Goal: Share content: Share content

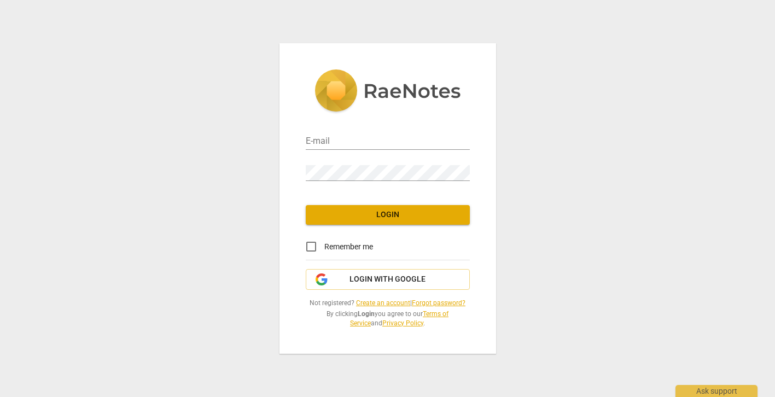
type input "[EMAIL_ADDRESS][DOMAIN_NAME]"
click at [326, 217] on span "Login" at bounding box center [388, 215] width 147 height 11
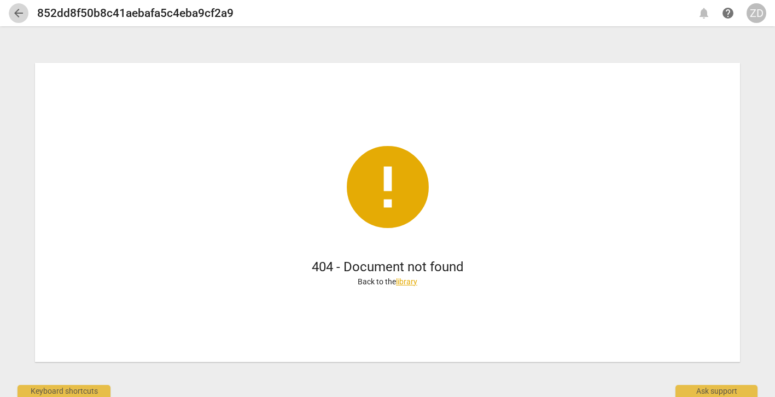
click at [22, 11] on span "arrow_back" at bounding box center [18, 13] width 13 height 13
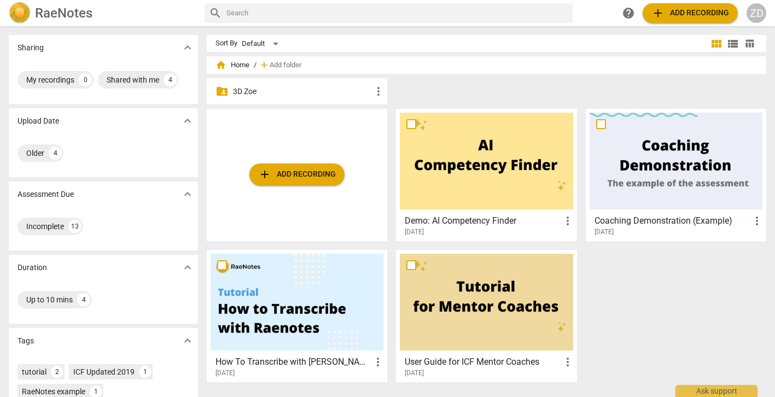
click at [233, 90] on p "3D Zoe" at bounding box center [302, 91] width 139 height 11
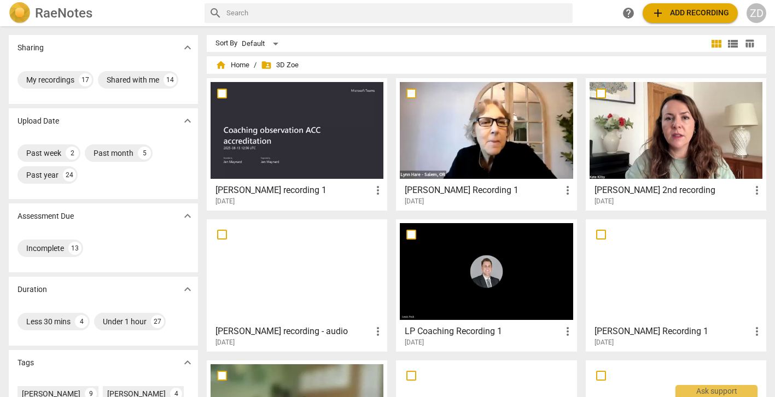
click at [603, 190] on h3 "[PERSON_NAME] 2nd recording" at bounding box center [673, 190] width 156 height 13
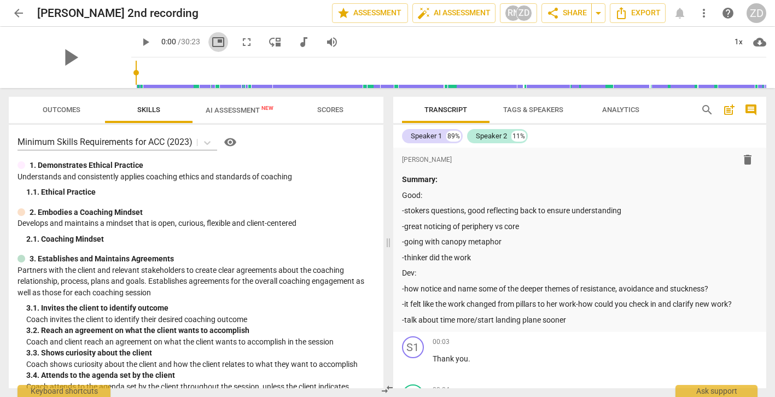
click at [212, 43] on span "picture_in_picture" at bounding box center [218, 42] width 13 height 13
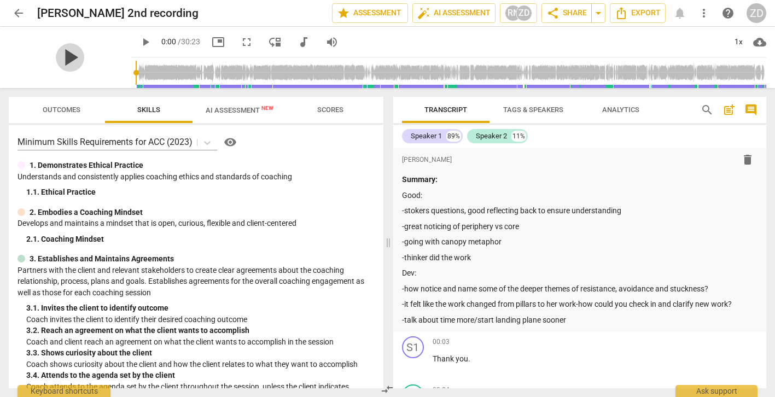
click at [63, 56] on span "play_arrow" at bounding box center [70, 57] width 28 height 28
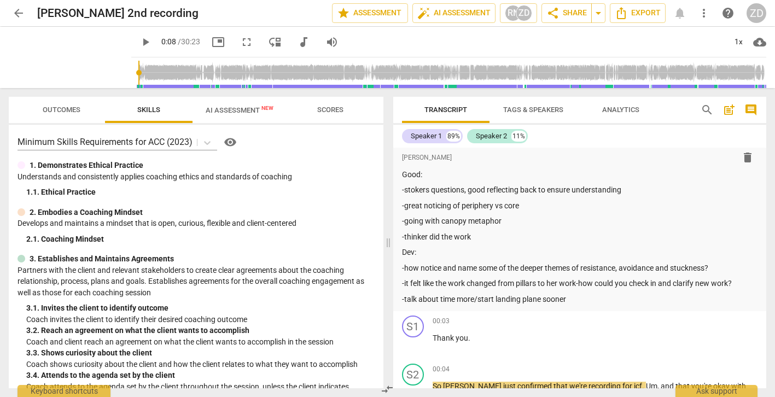
scroll to position [26, 0]
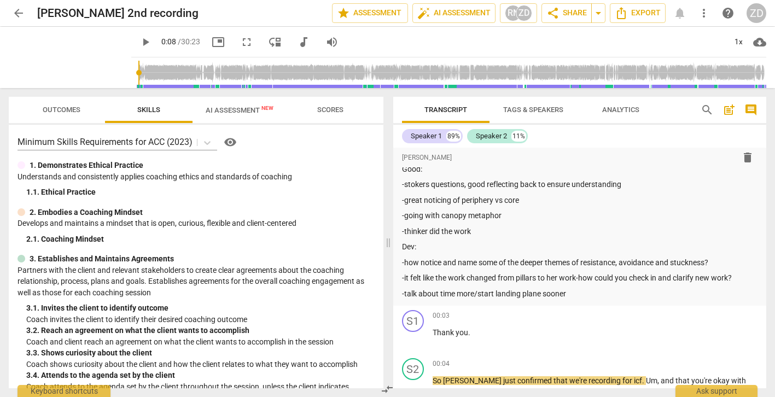
click at [246, 112] on span "AI Assessment New" at bounding box center [240, 110] width 68 height 8
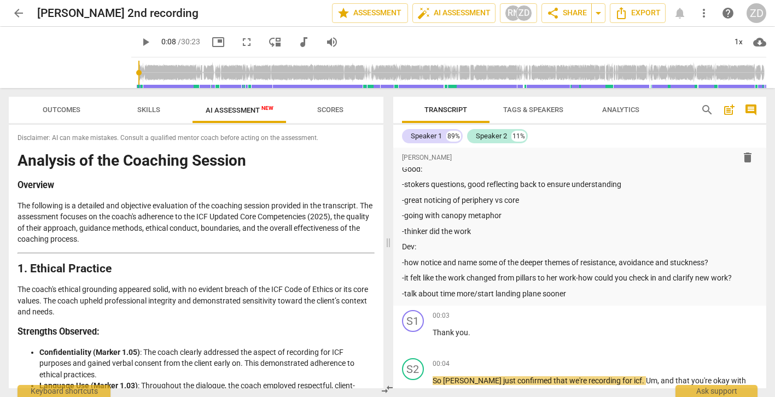
click at [212, 40] on span "picture_in_picture" at bounding box center [218, 42] width 13 height 13
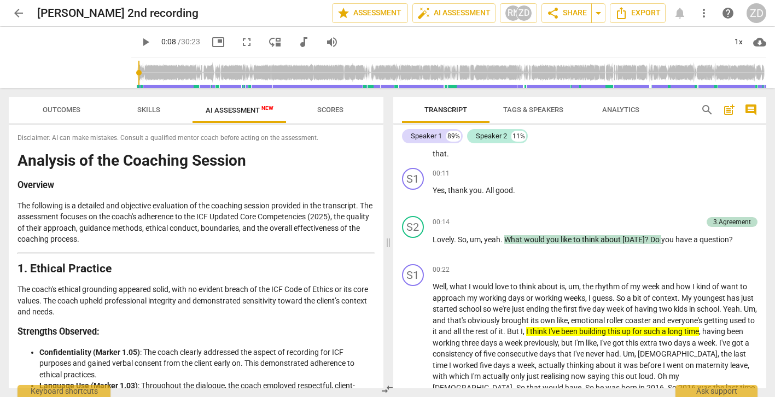
scroll to position [267, 0]
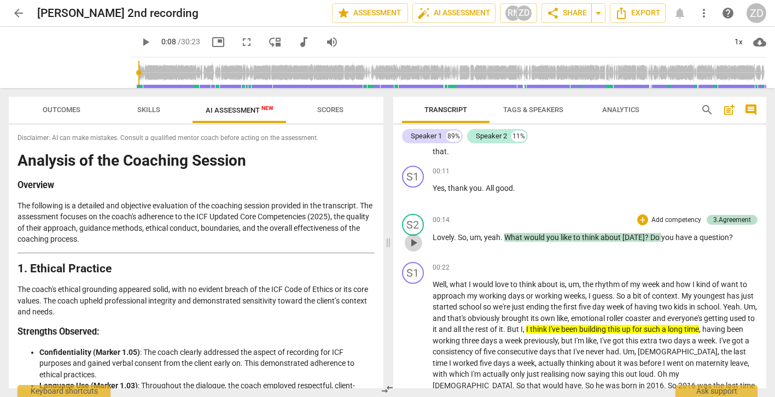
click at [415, 242] on span "play_arrow" at bounding box center [413, 242] width 13 height 13
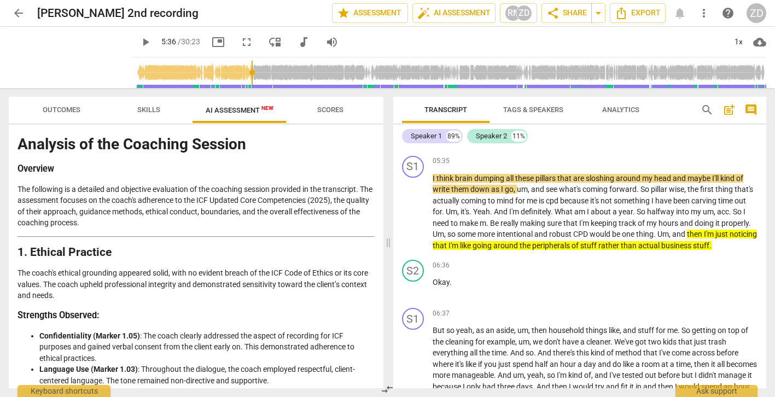
scroll to position [1353, 0]
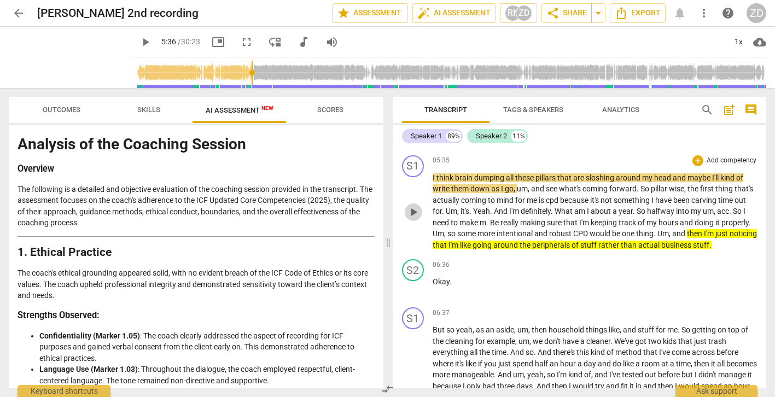
click at [412, 216] on span "play_arrow" at bounding box center [413, 212] width 13 height 13
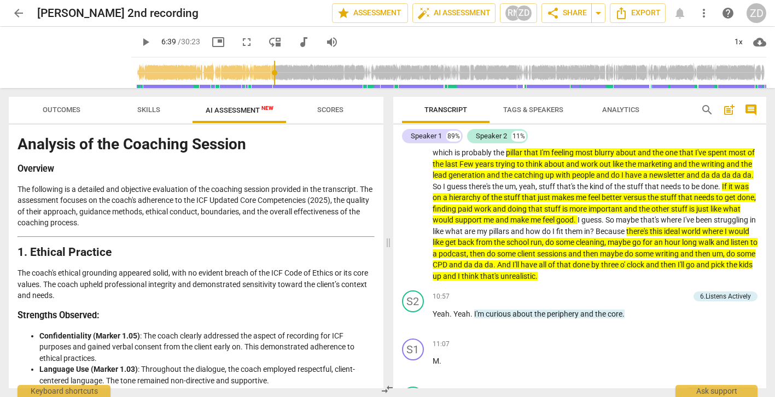
scroll to position [1808, 0]
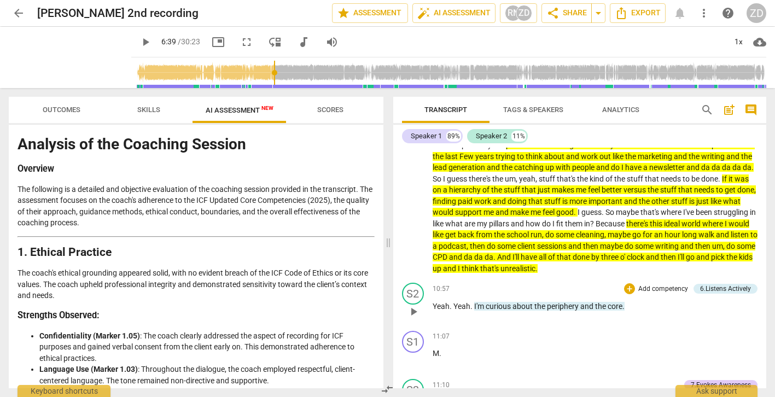
click at [416, 319] on span "play_arrow" at bounding box center [413, 311] width 13 height 13
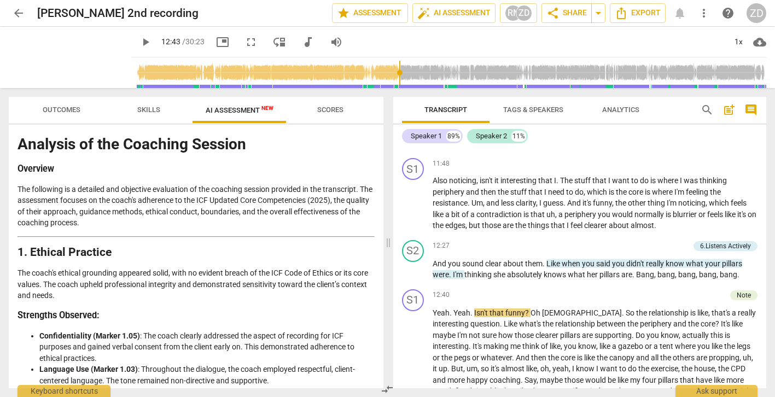
scroll to position [2269, 0]
click at [443, 209] on span "resistance" at bounding box center [450, 204] width 35 height 9
click at [416, 212] on span "pause" at bounding box center [413, 205] width 13 height 13
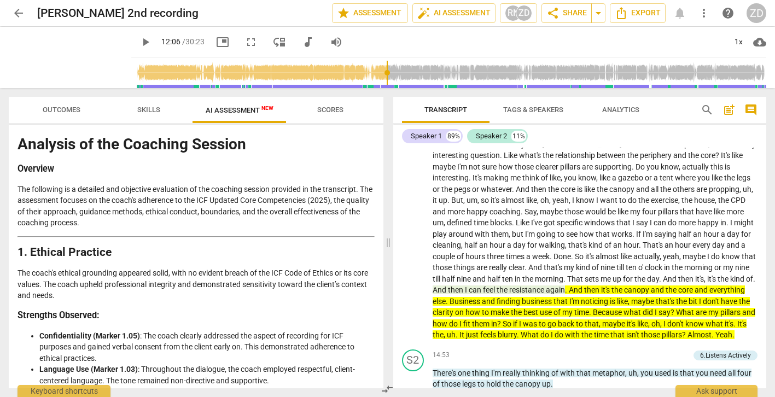
scroll to position [2437, 0]
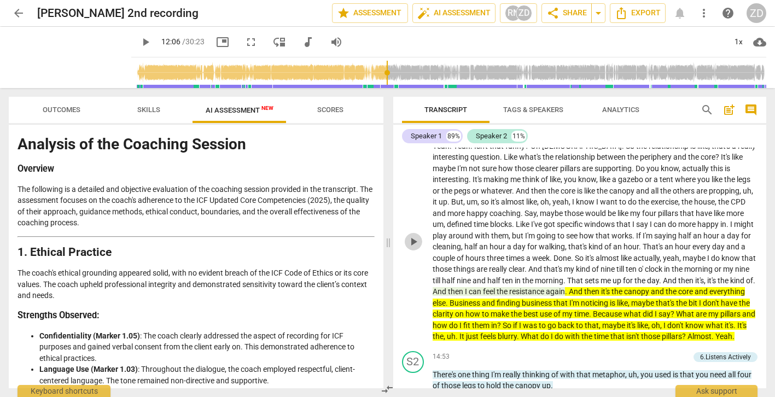
click at [412, 248] on span "play_arrow" at bounding box center [413, 241] width 13 height 13
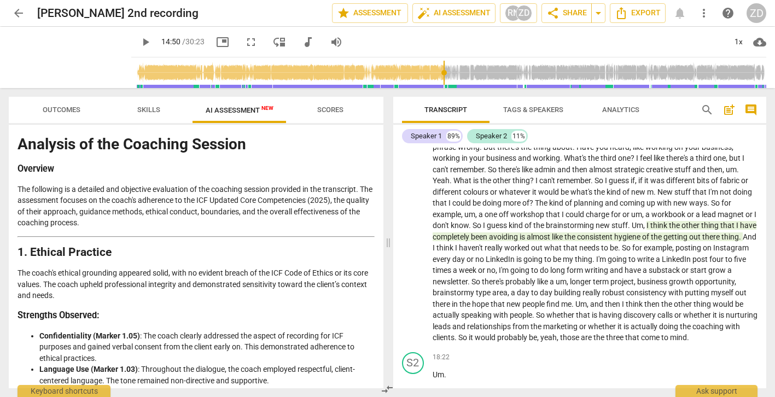
scroll to position [2833, 0]
click at [415, 245] on span "play_arrow" at bounding box center [413, 238] width 13 height 13
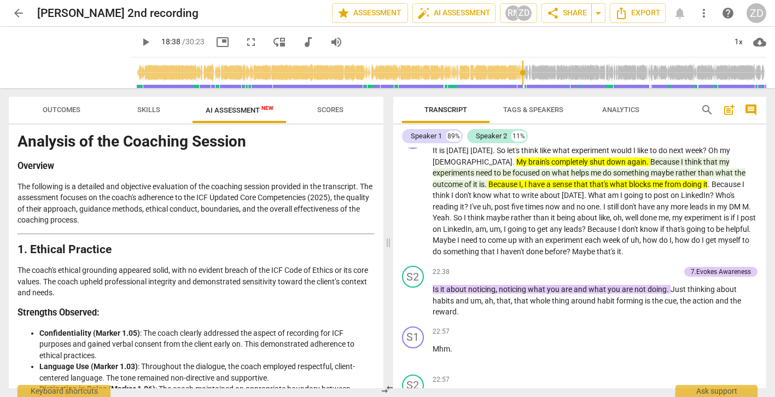
scroll to position [3569, 0]
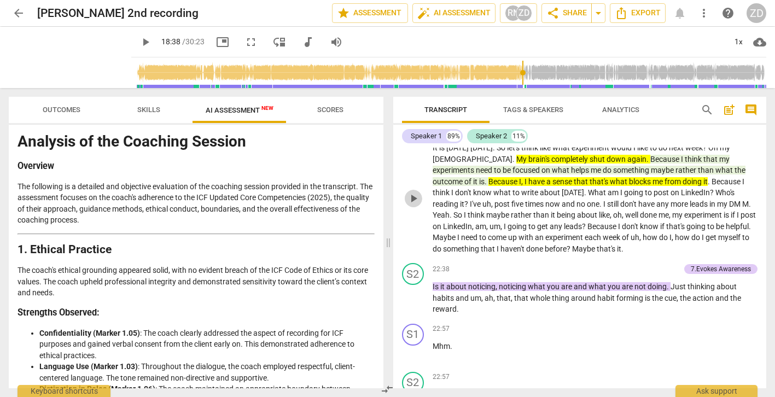
click at [414, 205] on span "play_arrow" at bounding box center [413, 198] width 13 height 13
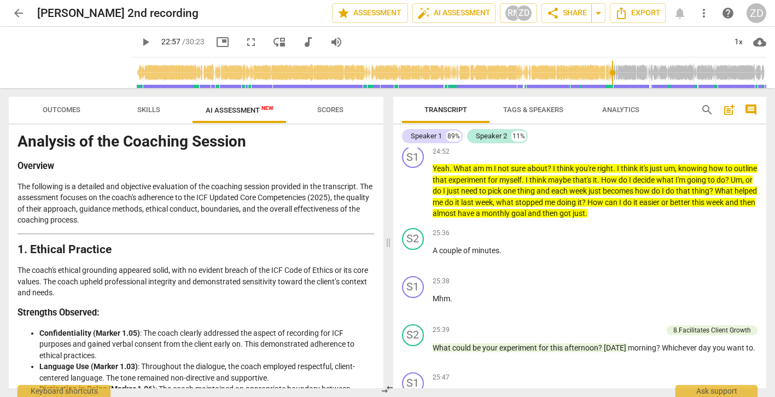
scroll to position [4066, 0]
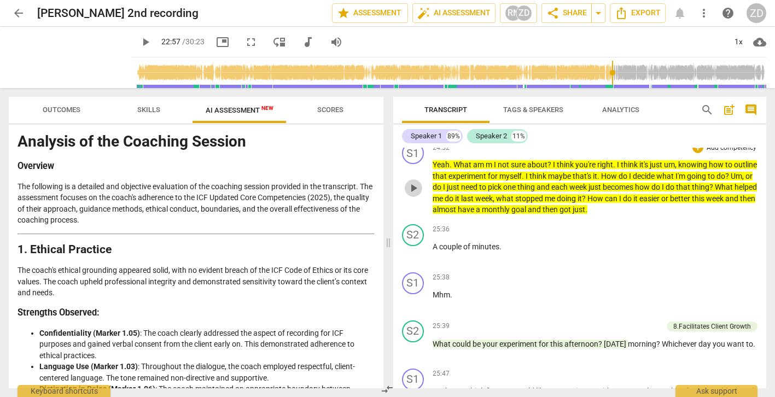
click at [411, 195] on span "play_arrow" at bounding box center [413, 188] width 13 height 13
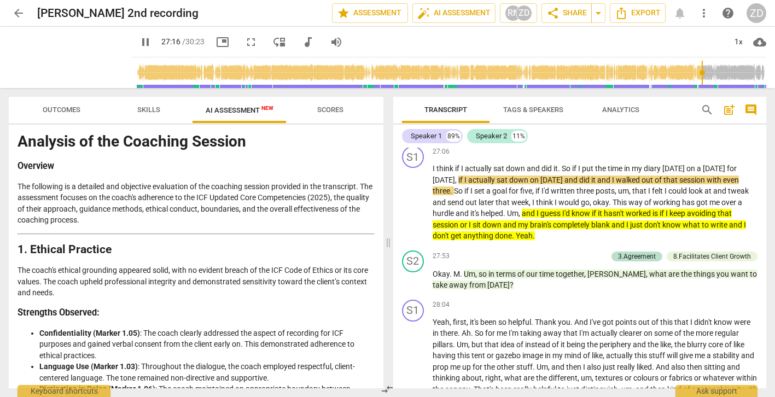
scroll to position [4502, 0]
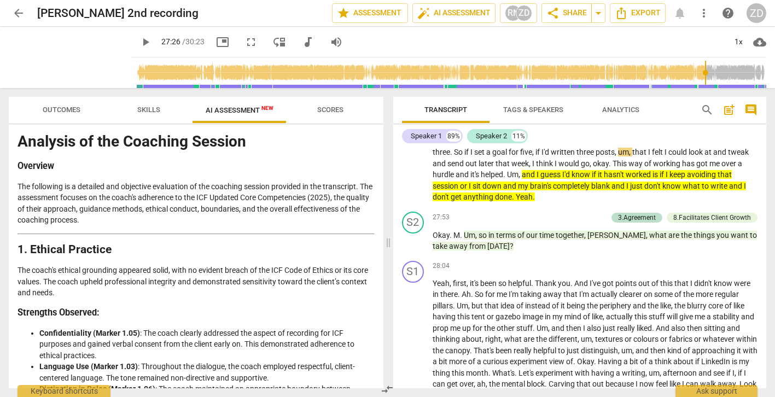
type input "1646"
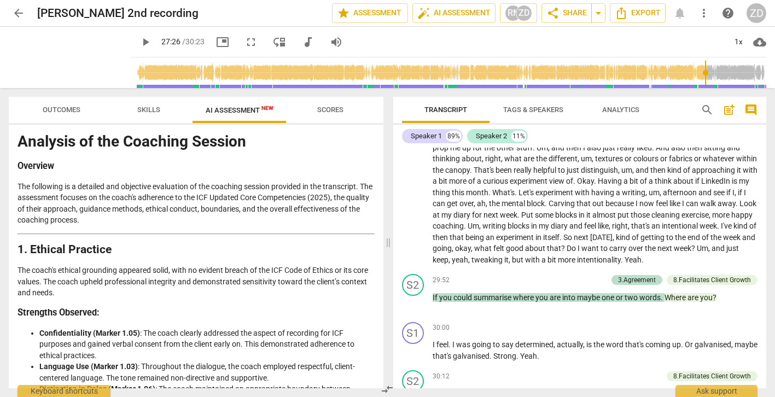
scroll to position [4681, 0]
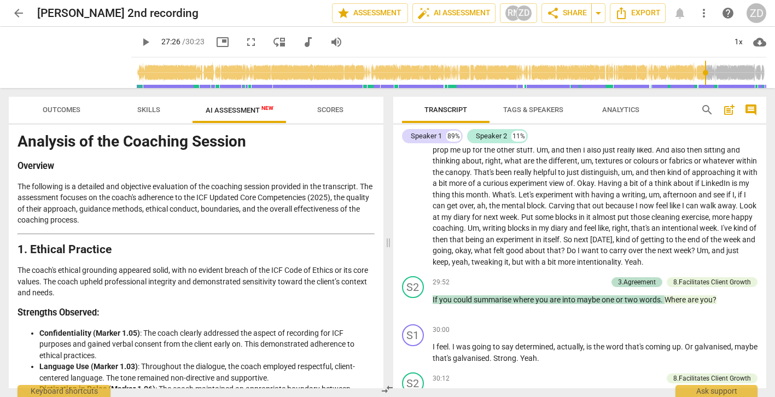
click at [22, 14] on span "arrow_back" at bounding box center [18, 13] width 13 height 13
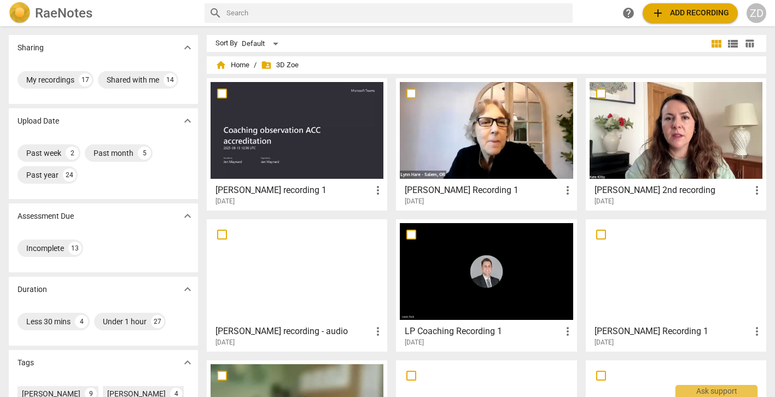
click at [448, 323] on div "LP Coaching Recording 1 more_vert [DATE]" at bounding box center [487, 333] width 174 height 27
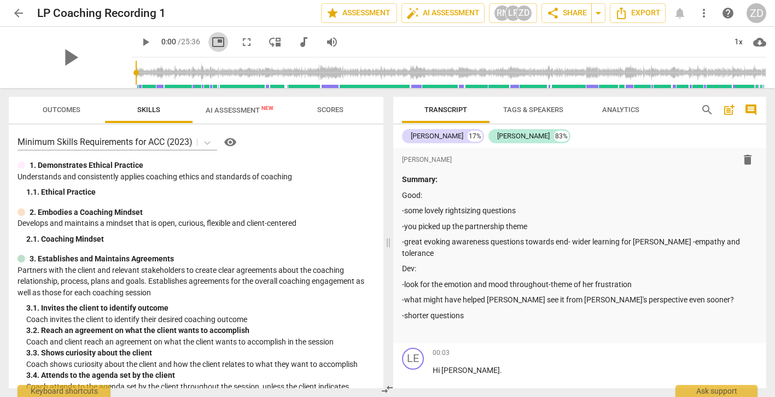
click at [212, 41] on span "picture_in_picture" at bounding box center [218, 42] width 13 height 13
type input "1"
click at [20, 13] on span "arrow_back" at bounding box center [18, 13] width 13 height 13
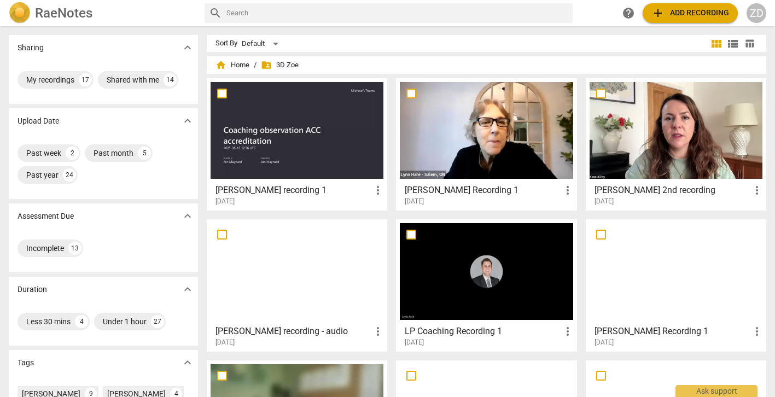
click at [616, 193] on h3 "[PERSON_NAME] 2nd recording" at bounding box center [673, 190] width 156 height 13
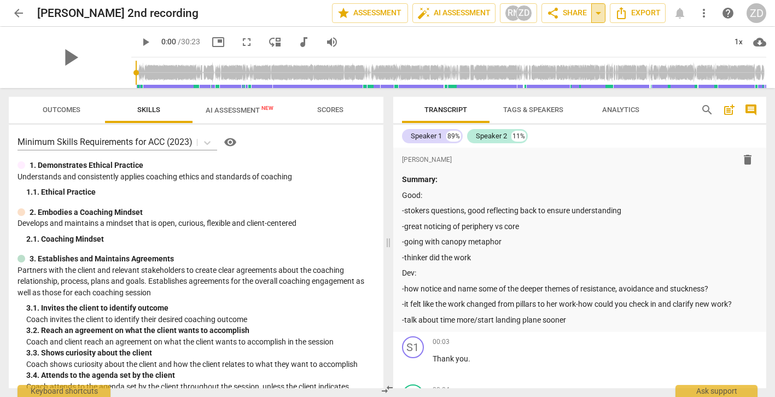
click at [598, 15] on span "arrow_drop_down" at bounding box center [598, 13] width 13 height 13
click at [563, 16] on span "share Share" at bounding box center [567, 13] width 40 height 13
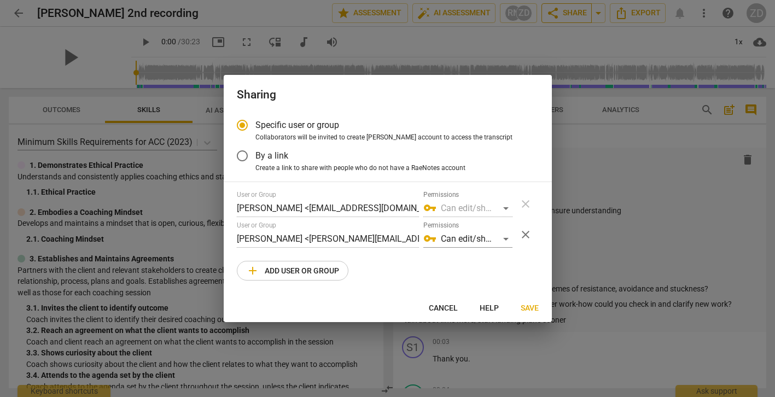
radio input "false"
click at [245, 156] on input "By a link" at bounding box center [242, 156] width 26 height 26
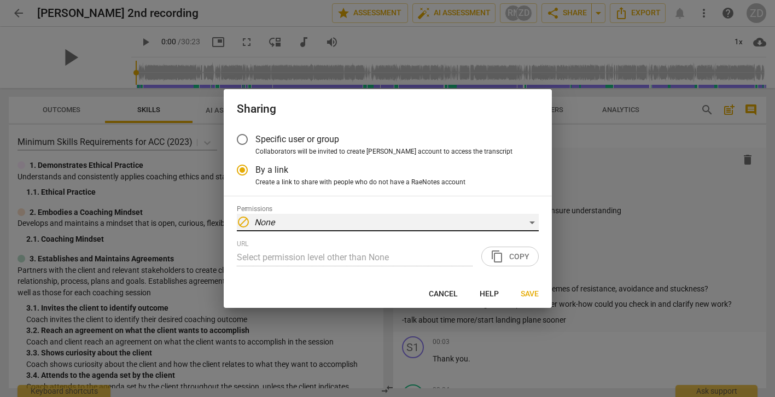
click at [529, 228] on div "block None" at bounding box center [388, 223] width 302 height 18
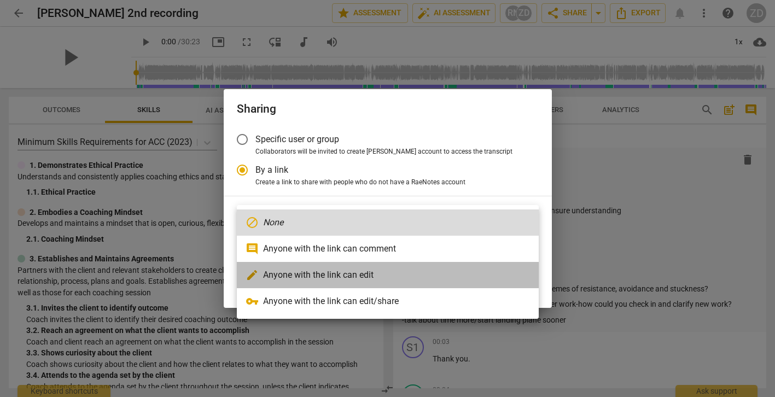
click at [433, 276] on li "edit Anyone with the link can edit" at bounding box center [388, 275] width 302 height 26
radio input "false"
type input "[URL][DOMAIN_NAME]"
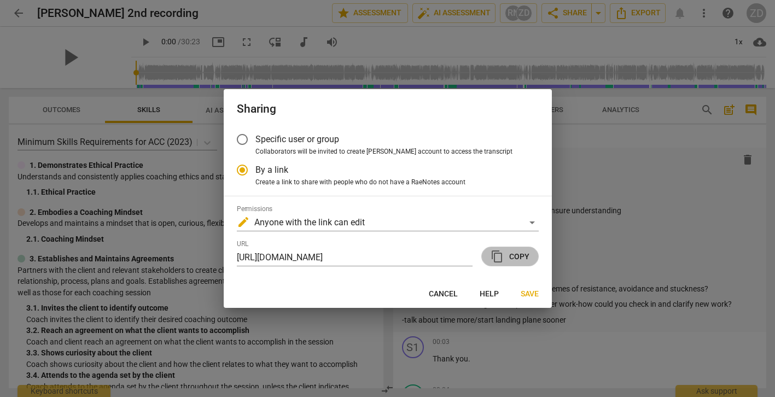
click at [518, 258] on span "content_copy Copy" at bounding box center [510, 256] width 39 height 13
click at [530, 292] on span "Save" at bounding box center [530, 294] width 18 height 11
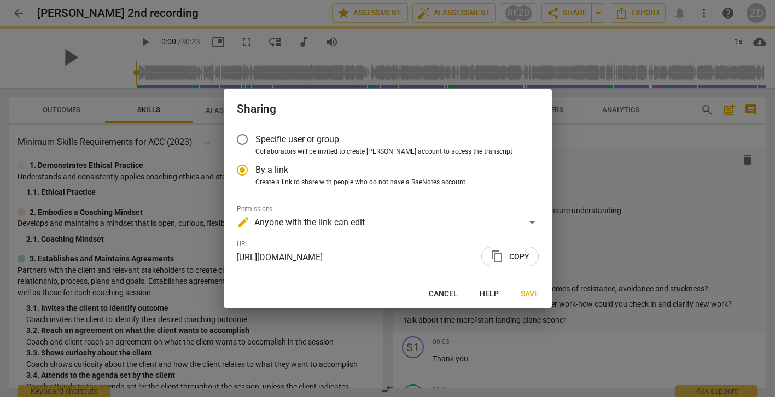
radio input "false"
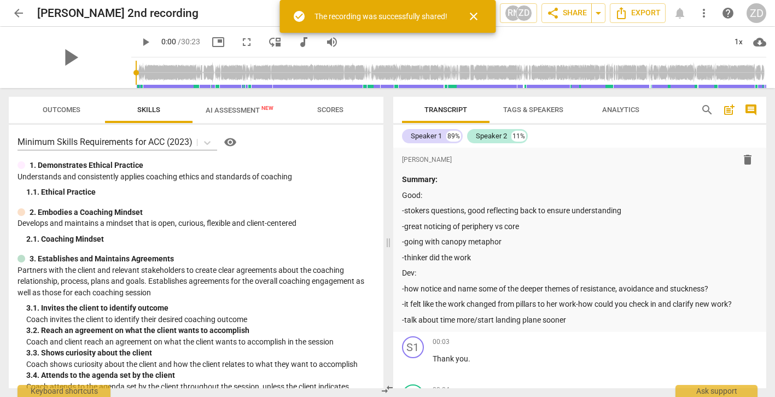
click at [19, 12] on span "arrow_back" at bounding box center [18, 13] width 13 height 13
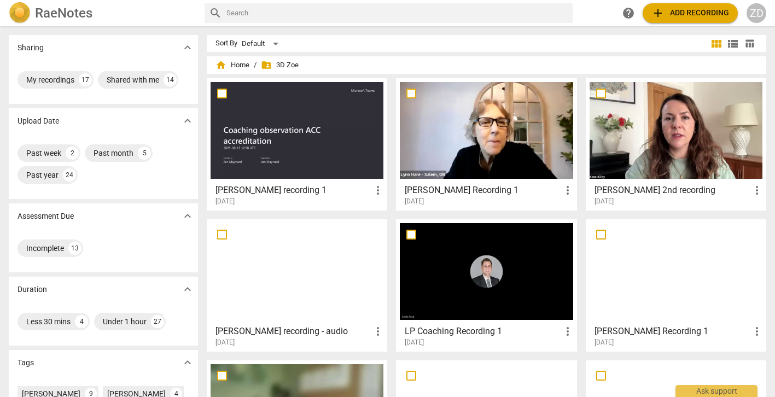
click at [469, 250] on div at bounding box center [486, 271] width 173 height 97
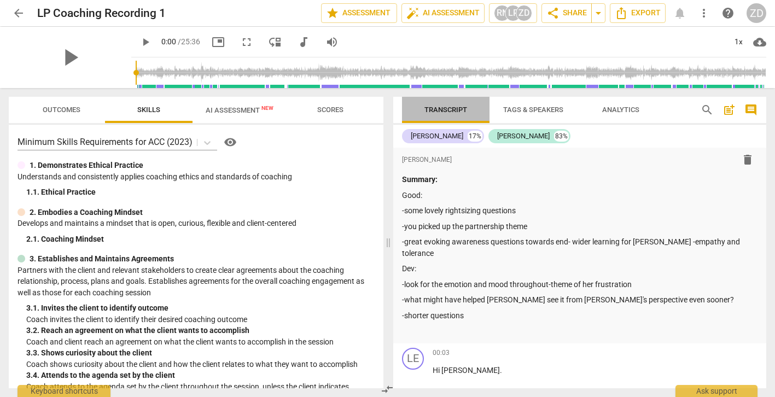
click at [480, 113] on span "Transcript" at bounding box center [446, 110] width 88 height 15
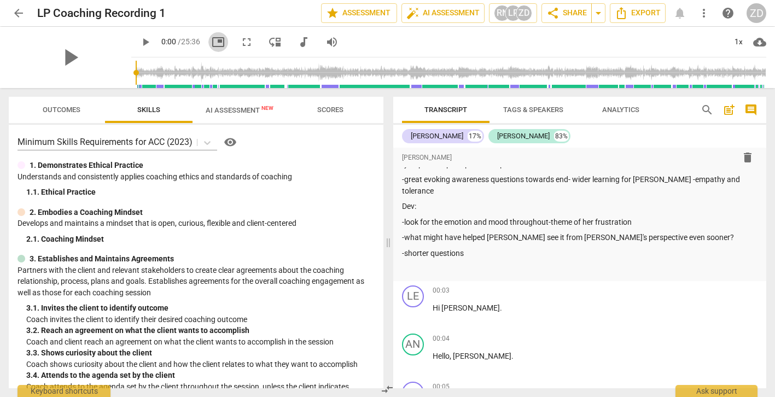
click at [212, 43] on span "picture_in_picture" at bounding box center [218, 42] width 13 height 13
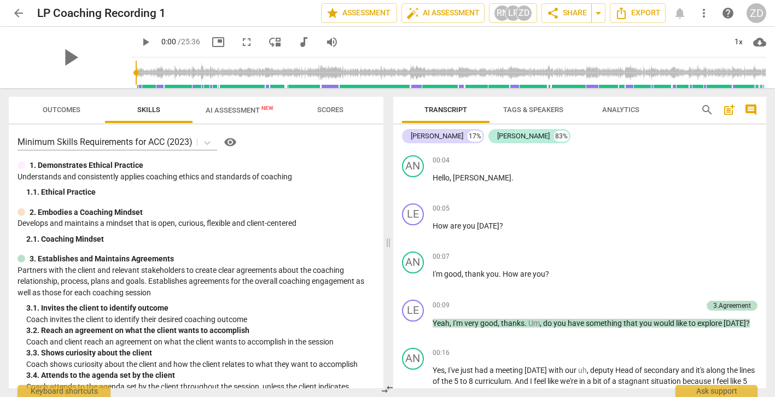
scroll to position [243, 0]
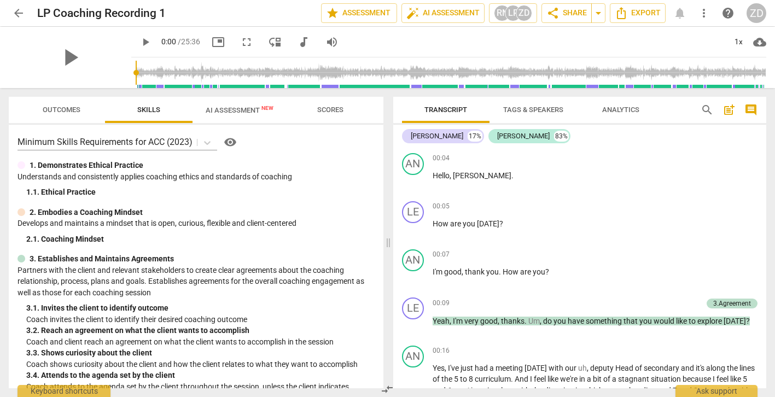
click at [238, 109] on span "AI Assessment New" at bounding box center [240, 110] width 68 height 8
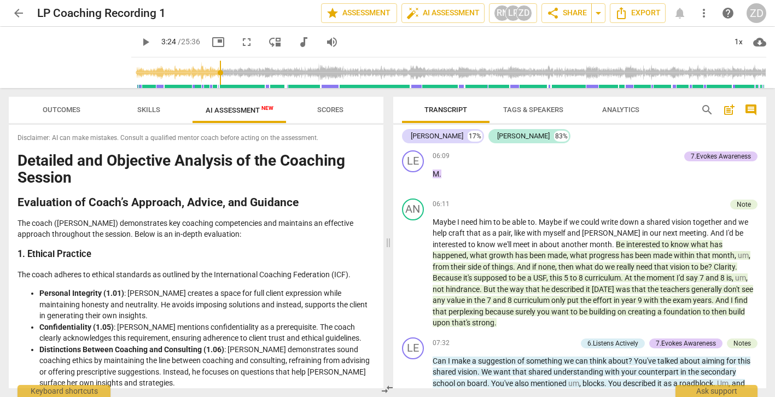
scroll to position [1350, 0]
click at [414, 265] on span "play_arrow" at bounding box center [413, 271] width 13 height 13
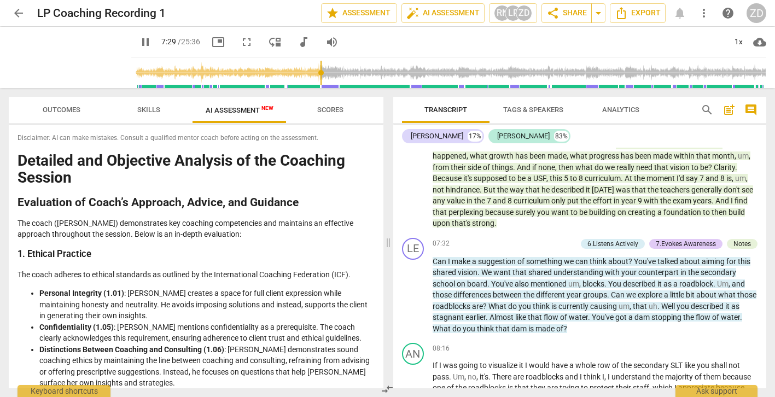
scroll to position [1478, 0]
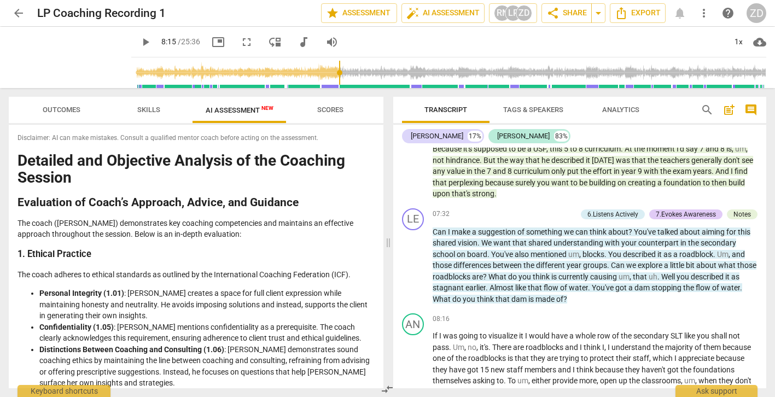
type input "496"
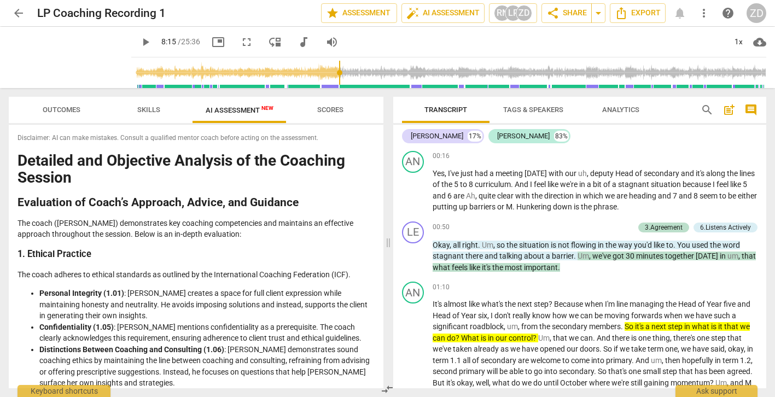
scroll to position [0, 0]
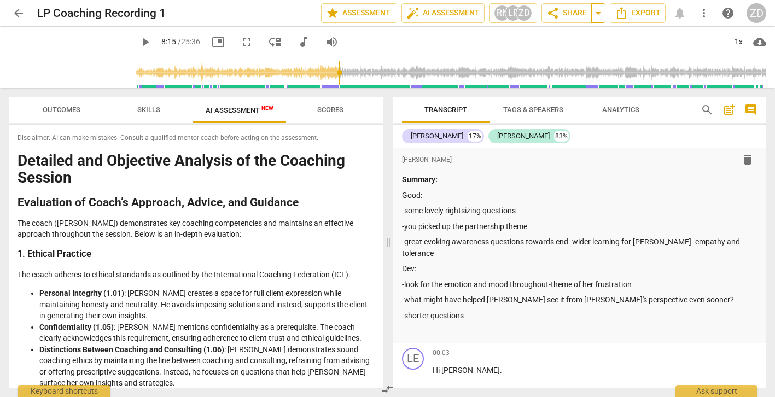
click at [598, 14] on span "arrow_drop_down" at bounding box center [598, 13] width 13 height 13
click at [568, 15] on span "share Share" at bounding box center [567, 13] width 40 height 13
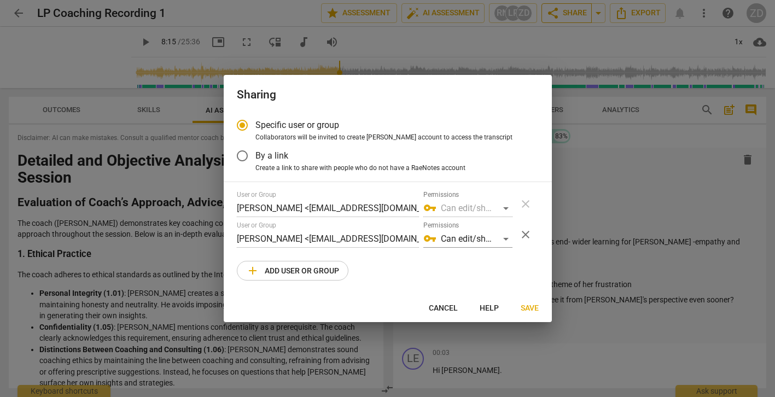
radio input "false"
click at [243, 157] on input "By a link" at bounding box center [242, 156] width 26 height 26
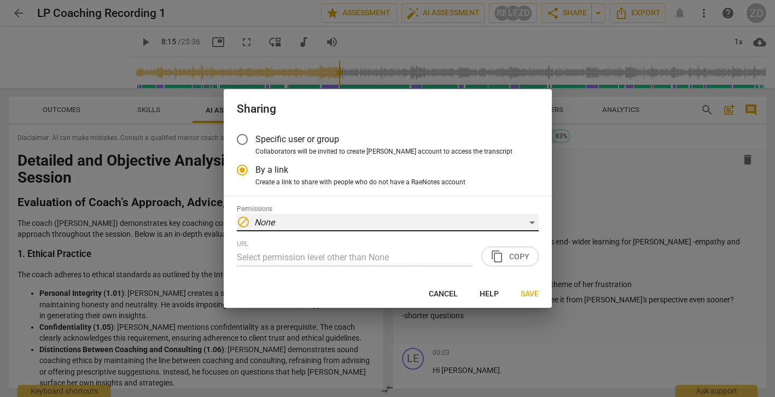
click at [246, 224] on span "block" at bounding box center [243, 222] width 13 height 13
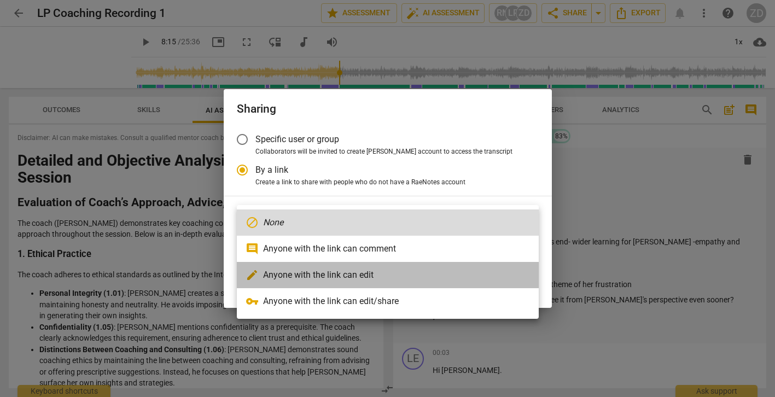
click at [277, 279] on li "edit Anyone with the link can edit" at bounding box center [388, 275] width 302 height 26
radio input "false"
type input "[URL][DOMAIN_NAME]"
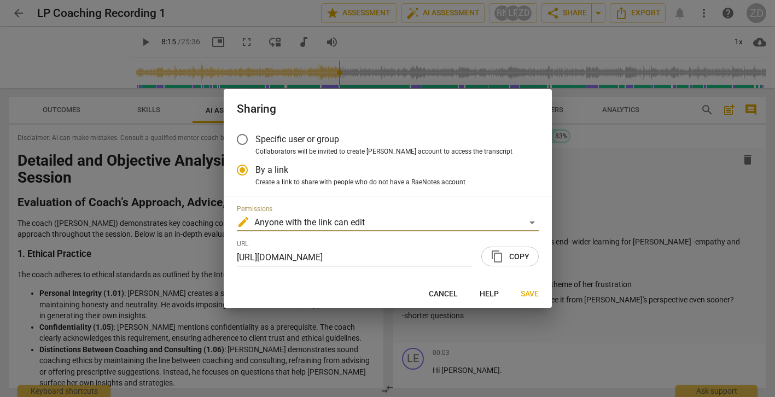
click at [503, 257] on span "content_copy" at bounding box center [497, 256] width 13 height 13
click at [513, 260] on span "content_copy Copy" at bounding box center [510, 256] width 39 height 13
click at [524, 294] on span "Save" at bounding box center [530, 294] width 18 height 11
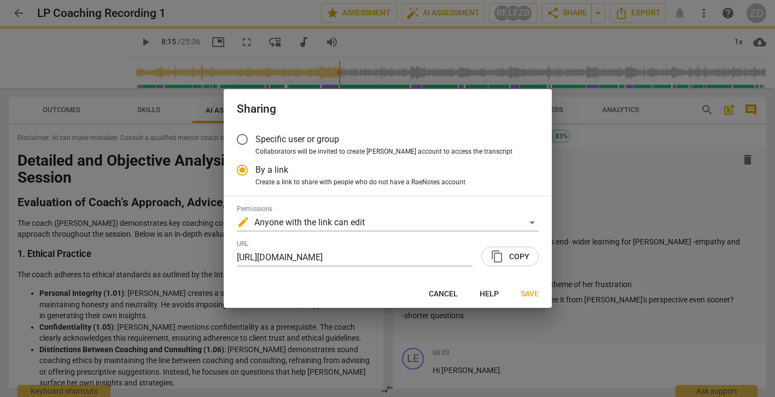
radio input "false"
